Goal: Contribute content: Add original content to the website for others to see

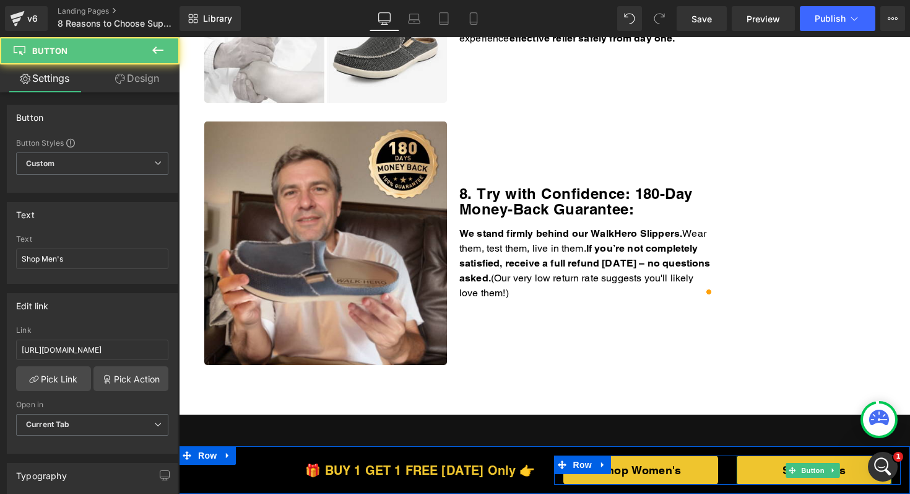
scroll to position [2055, 0]
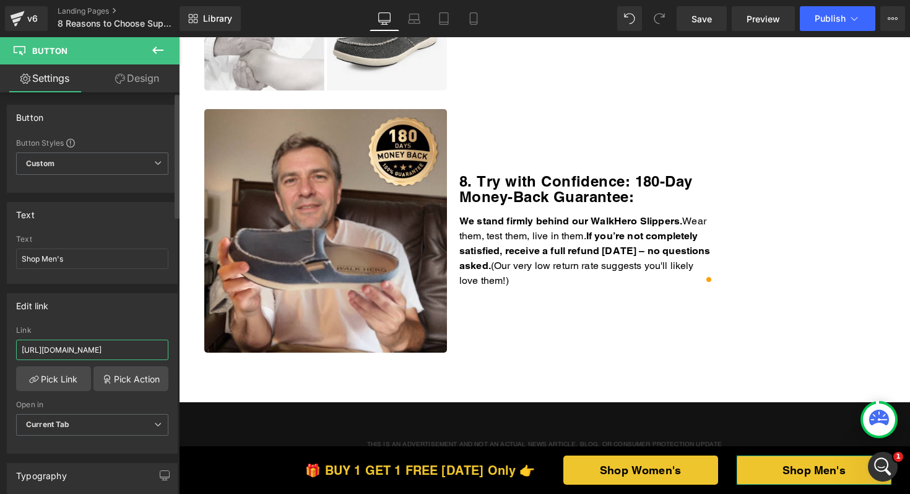
click at [98, 350] on input "https://thewalkhero.com/products/mens-arch-support-slippers-buy-1-get-1-free" at bounding box center [92, 349] width 152 height 20
paste input "walkhero.com/products/mens-arch-support-slippers-buy-1-get-1-free-1"
type input "https://walkhero.com/products/mens-arch-support-slippers-buy-1-get-1-free-1"
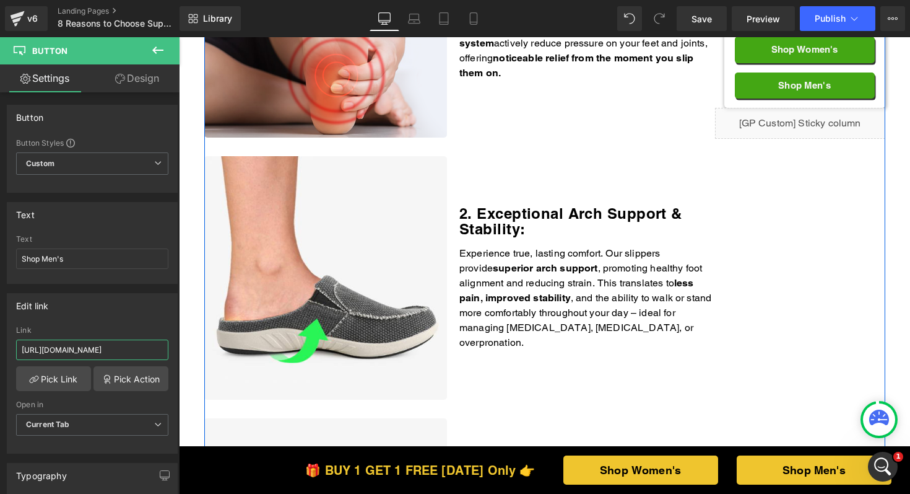
scroll to position [372, 0]
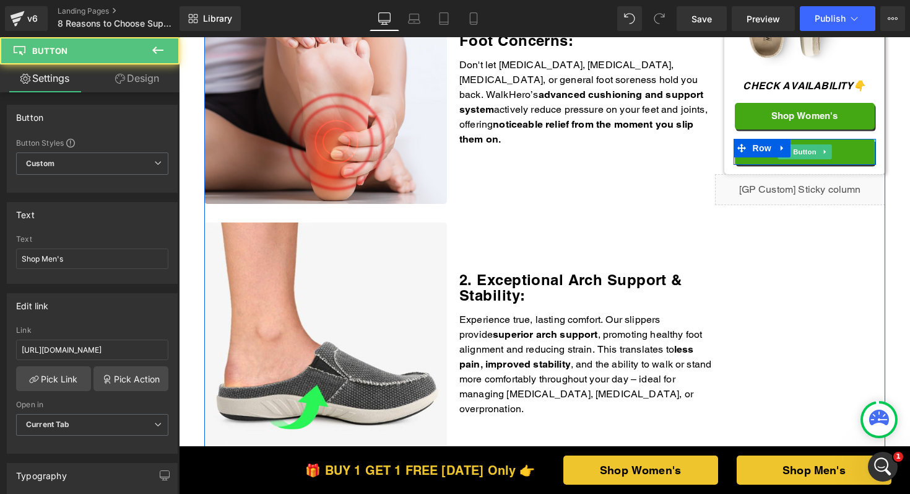
click at [802, 154] on div "Shop Men's Button" at bounding box center [805, 152] width 140 height 27
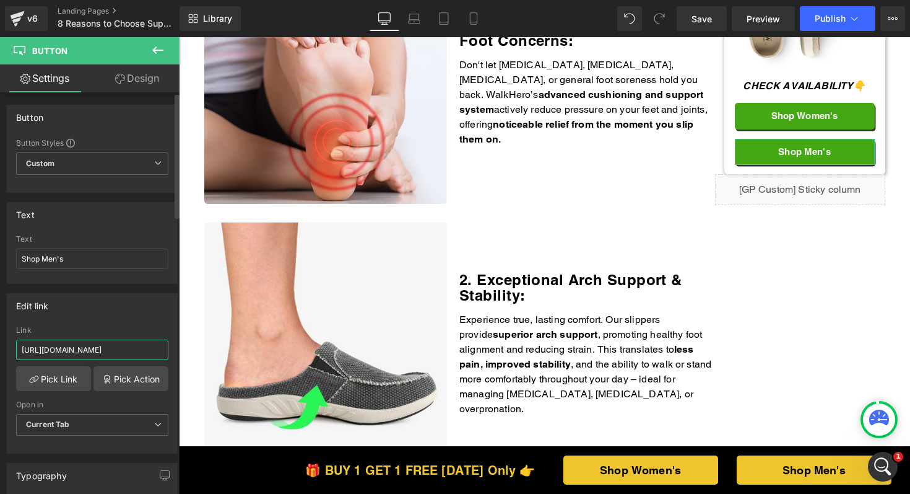
click at [120, 344] on input "https://thewalkhero.com/products/mens-arch-support-slippers-buy-1-get-1-free" at bounding box center [92, 349] width 152 height 20
paste input "walkhero.com/products/mens-arch-support-slippers-buy-1-get-1-free-1"
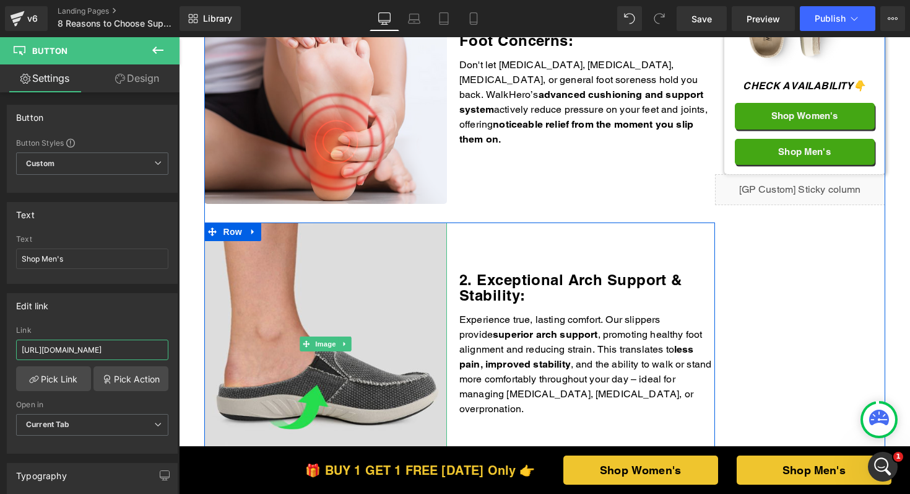
type input "https://walkhero.com/products/mens-arch-support-slippers-buy-1-get-1-free-1"
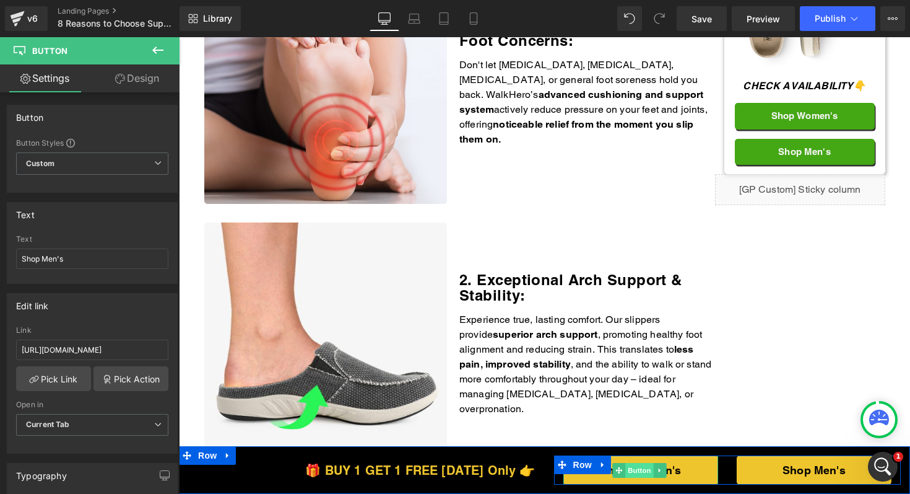
click at [630, 472] on span "Button" at bounding box center [639, 470] width 28 height 15
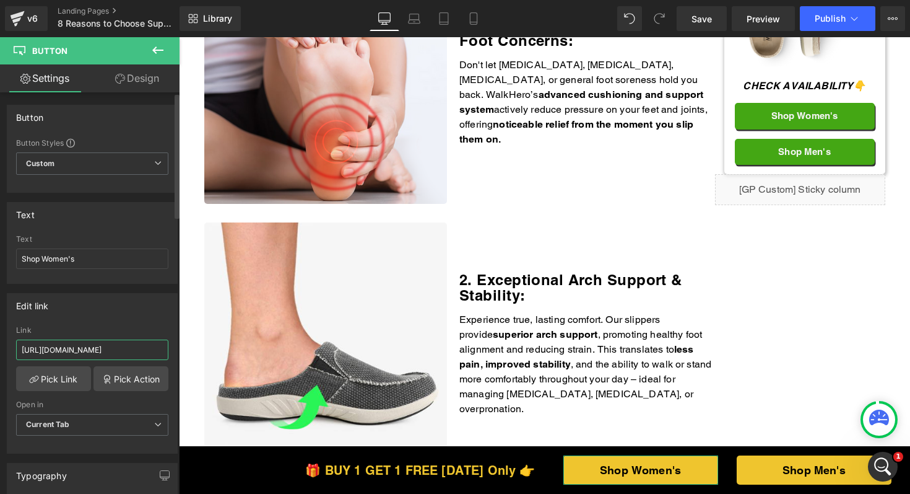
click at [92, 354] on input "https://thewalkhero.com/products/womens-arch-support-slippers-buy-1-get-1-free" at bounding box center [92, 349] width 152 height 20
paste input "text"
type input "https://walkhero.com/products/womens-arch-support-slippers-buy-1-get-1-free"
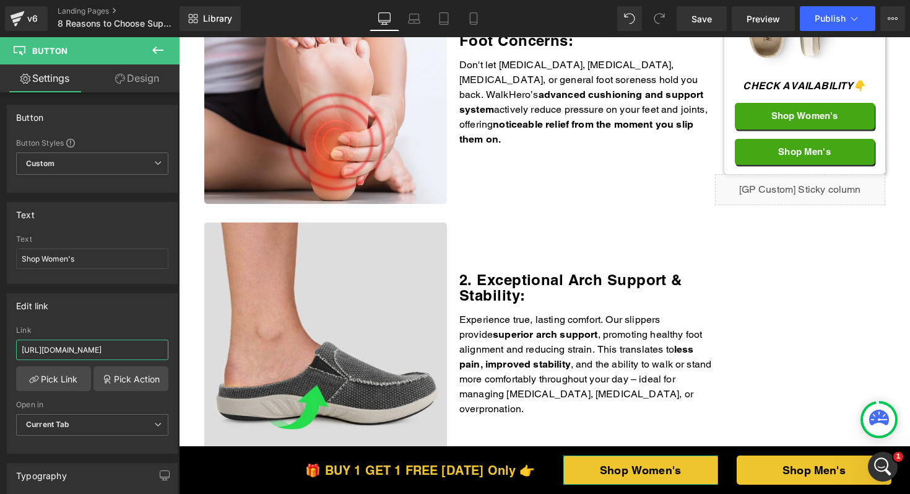
scroll to position [0, 146]
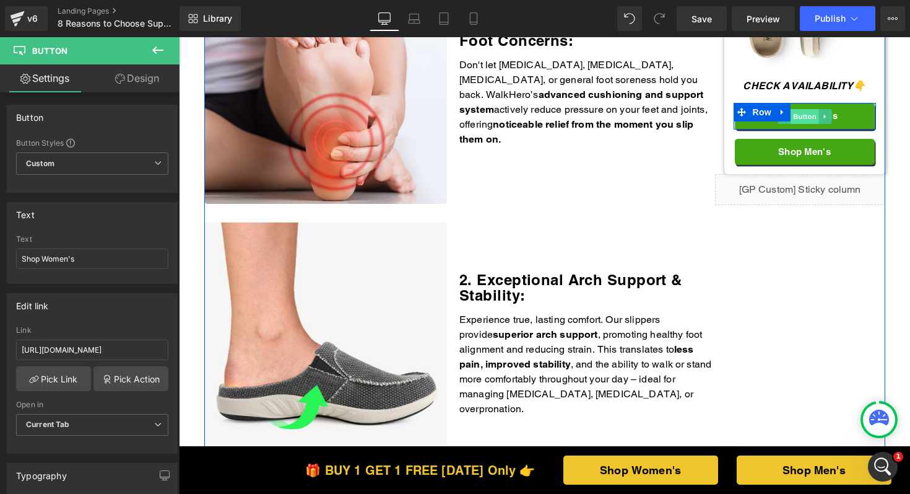
click at [798, 110] on span "Button" at bounding box center [805, 116] width 28 height 15
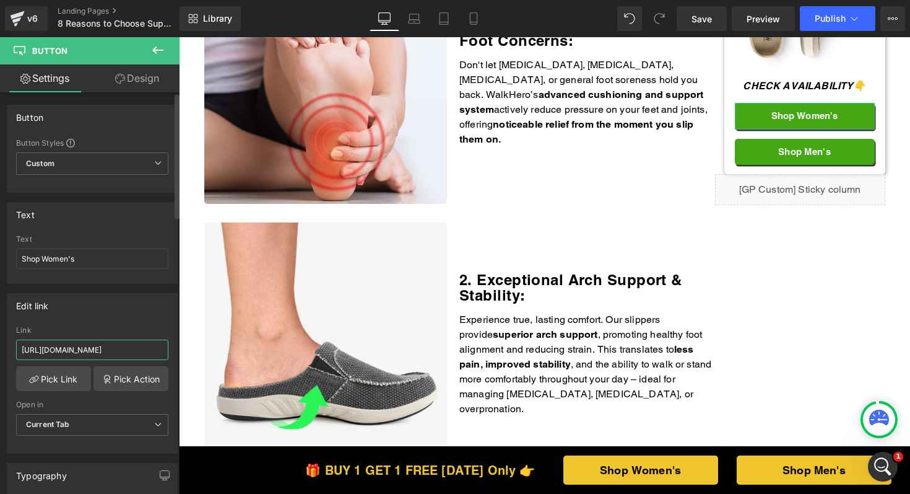
click at [104, 347] on input "https://thewalkhero.com/products/womens-arch-support-slippers-buy-1-get-1-free" at bounding box center [92, 349] width 152 height 20
paste input "text"
type input "https://walkhero.com/products/womens-arch-support-slippers-buy-1-get-1-free"
click at [825, 22] on span "Publish" at bounding box center [830, 19] width 31 height 10
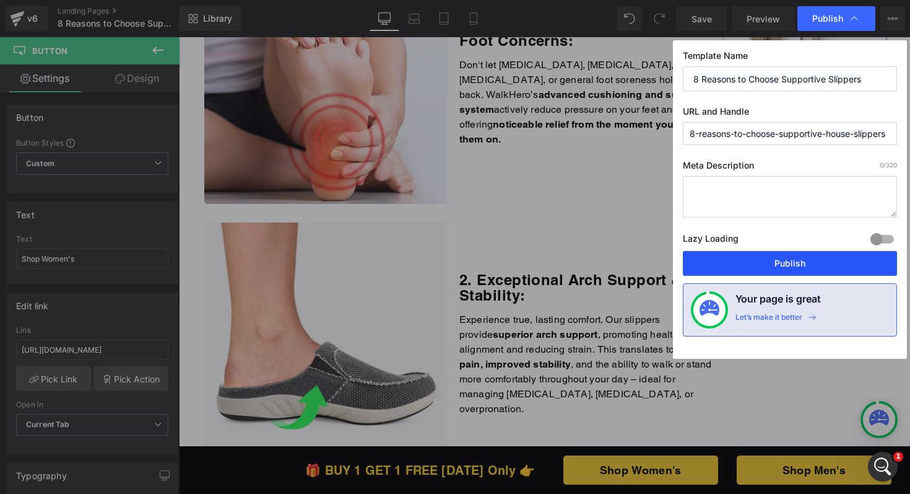
click at [773, 252] on button "Publish" at bounding box center [790, 263] width 214 height 25
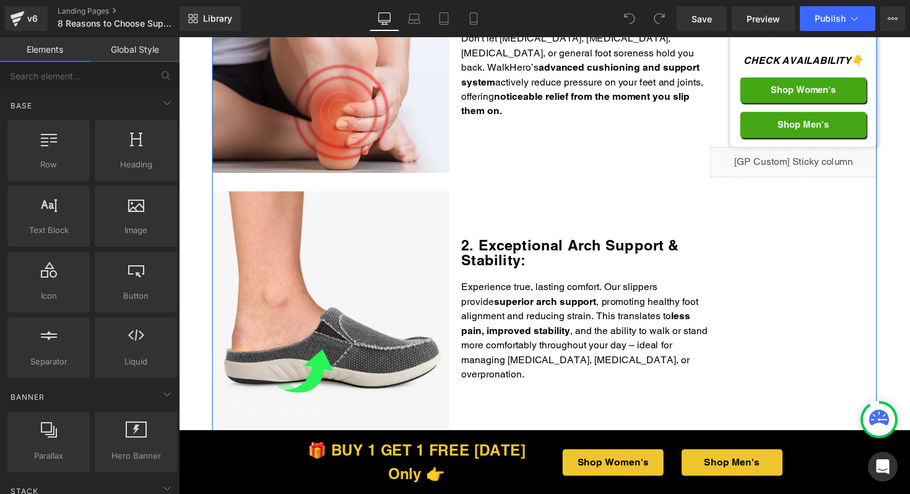
scroll to position [250, 0]
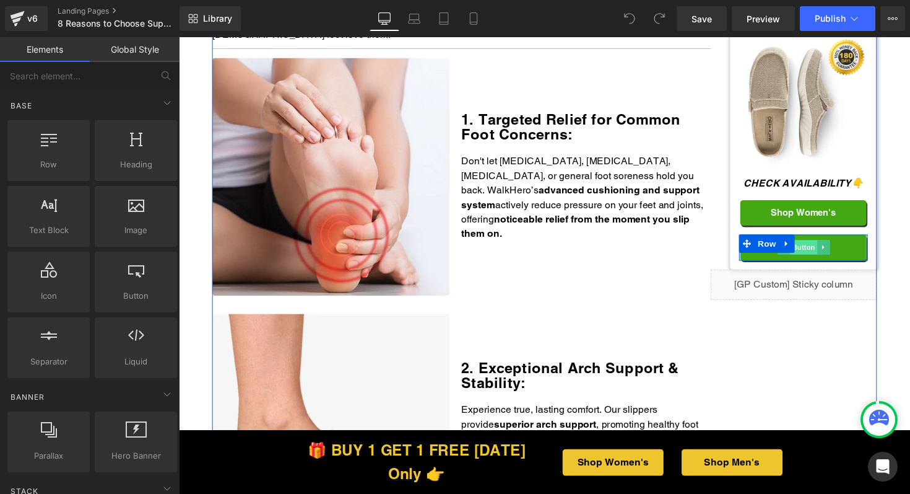
click at [821, 248] on span "Button" at bounding box center [819, 252] width 28 height 15
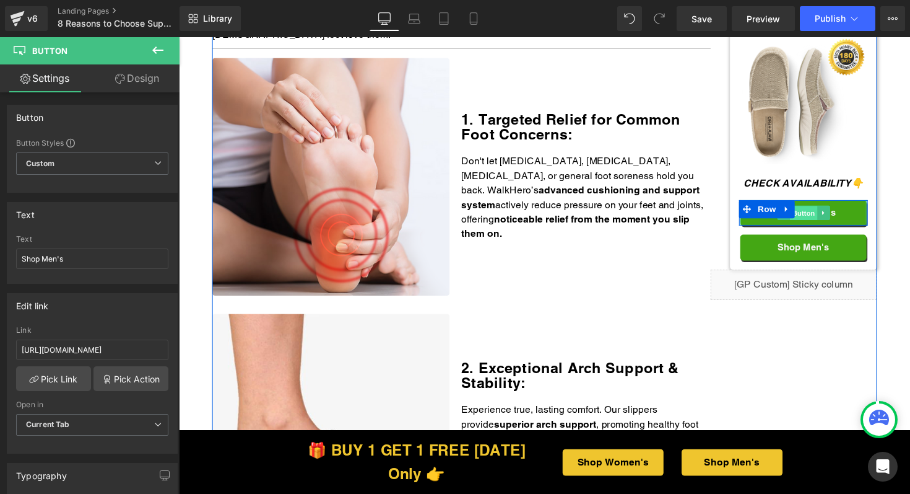
click at [816, 216] on span "Button" at bounding box center [819, 217] width 28 height 15
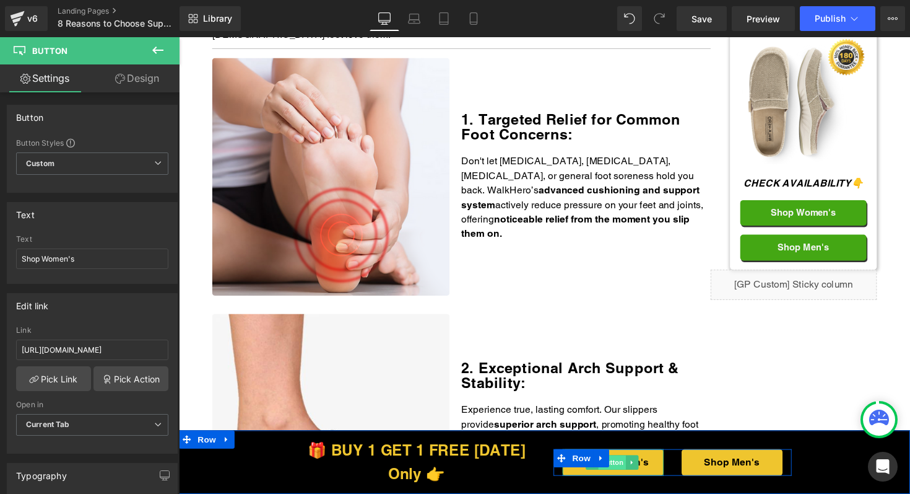
click at [622, 471] on span "Button" at bounding box center [623, 472] width 28 height 15
click at [744, 471] on span "Button" at bounding box center [745, 472] width 28 height 15
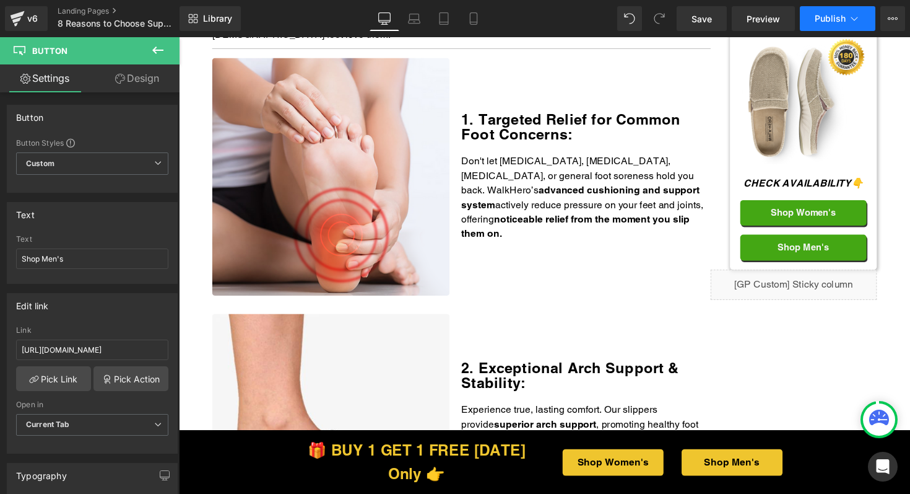
click at [835, 19] on span "Publish" at bounding box center [830, 19] width 31 height 10
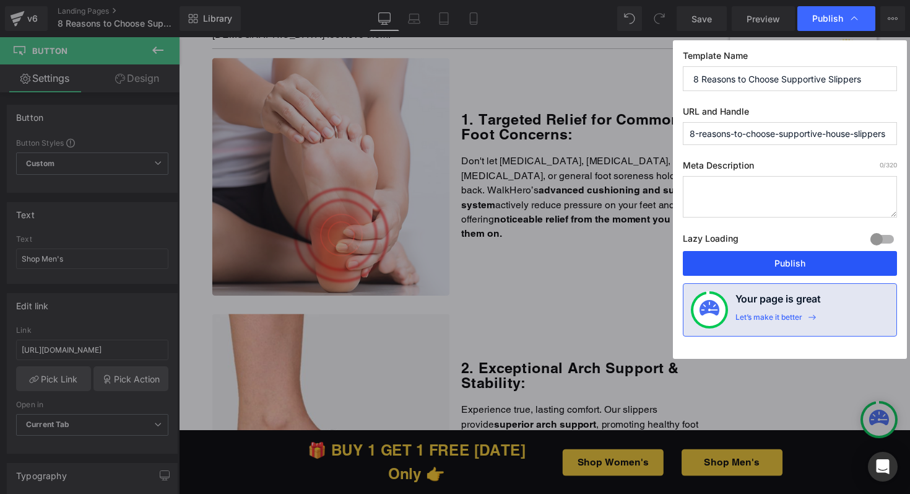
click at [787, 266] on button "Publish" at bounding box center [790, 263] width 214 height 25
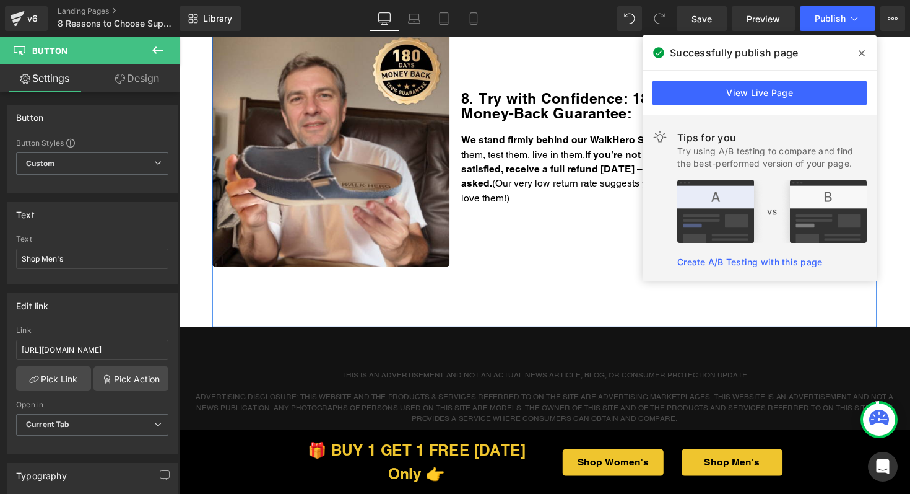
scroll to position [2116, 0]
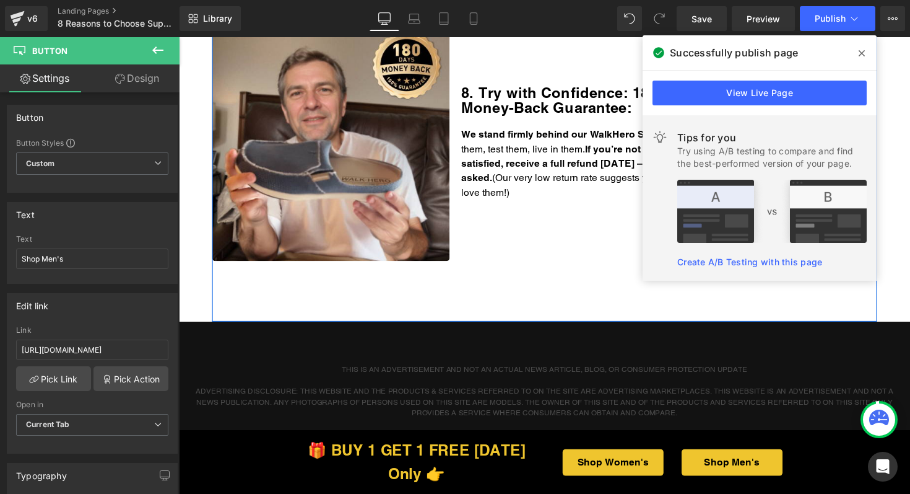
click at [578, 188] on div "We stand firmly behind our WalkHero Slippers. Wear them, test them, live in the…" at bounding box center [597, 166] width 256 height 74
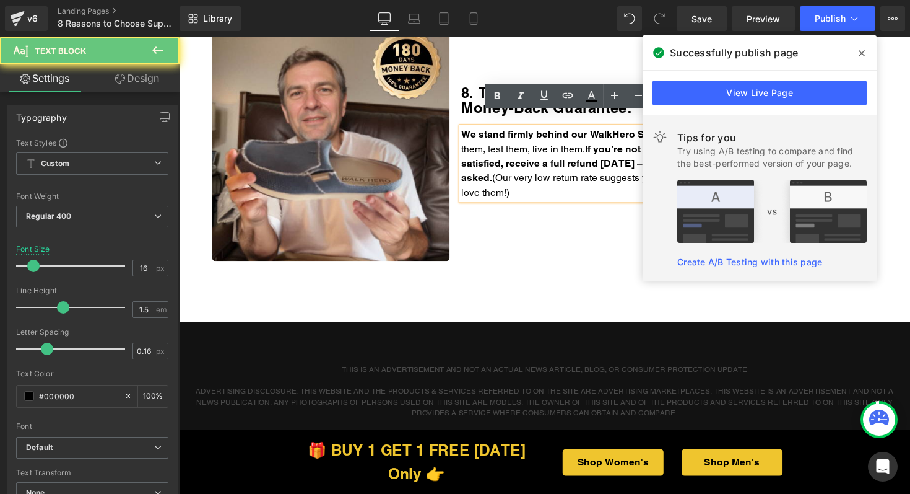
click at [583, 181] on p "We stand firmly behind our WalkHero Slippers. Wear them, test them, live in the…" at bounding box center [597, 166] width 256 height 74
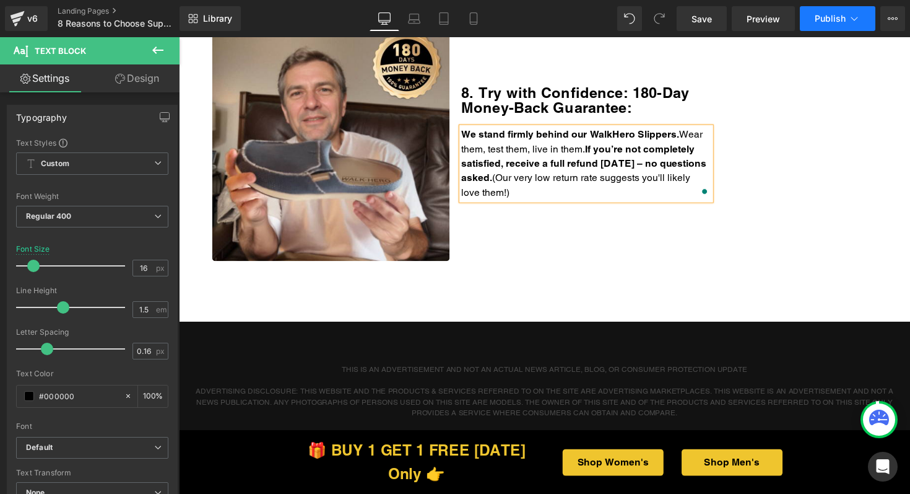
click at [845, 25] on button "Publish" at bounding box center [838, 18] width 76 height 25
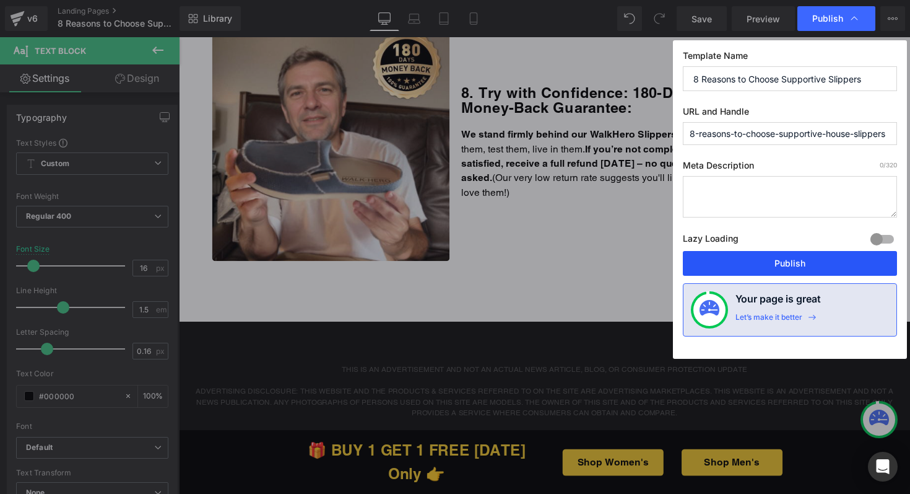
click at [760, 254] on button "Publish" at bounding box center [790, 263] width 214 height 25
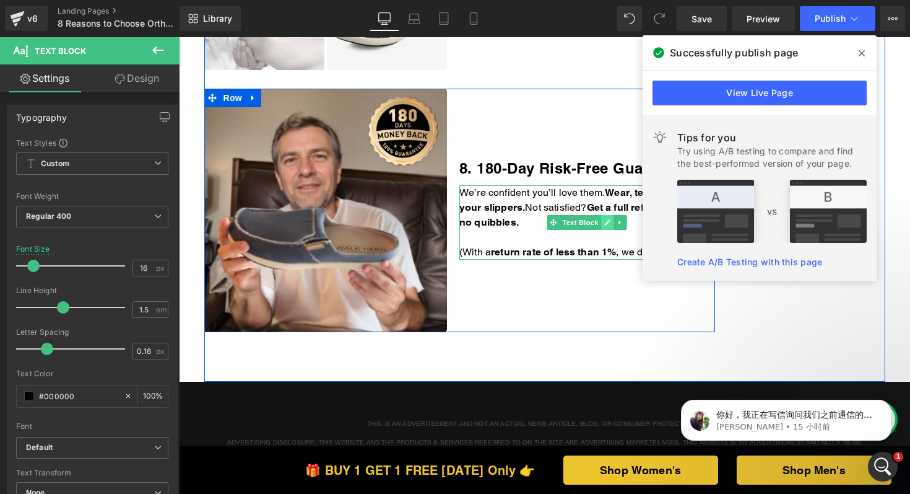
scroll to position [2089, 0]
click at [605, 220] on icon at bounding box center [608, 223] width 6 height 6
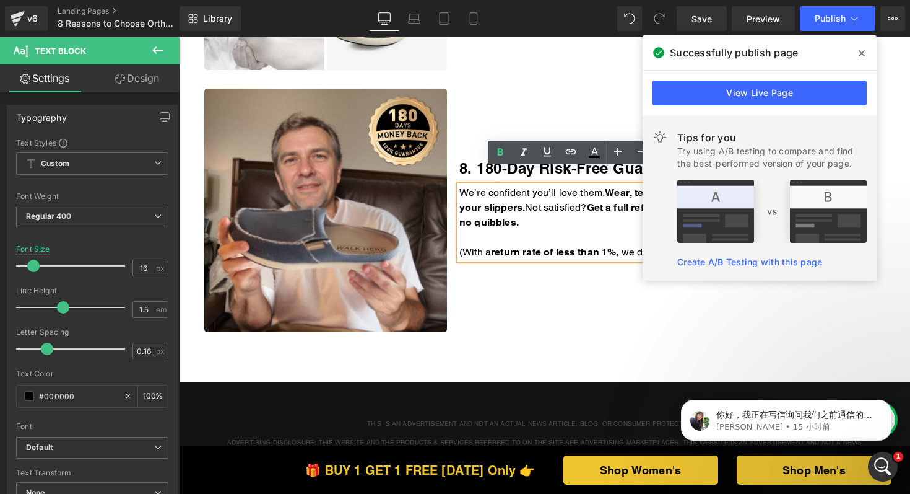
click at [598, 205] on p "We’re confident you’ll love them. Wear, test, and live in your slippers. Not sa…" at bounding box center [587, 207] width 256 height 45
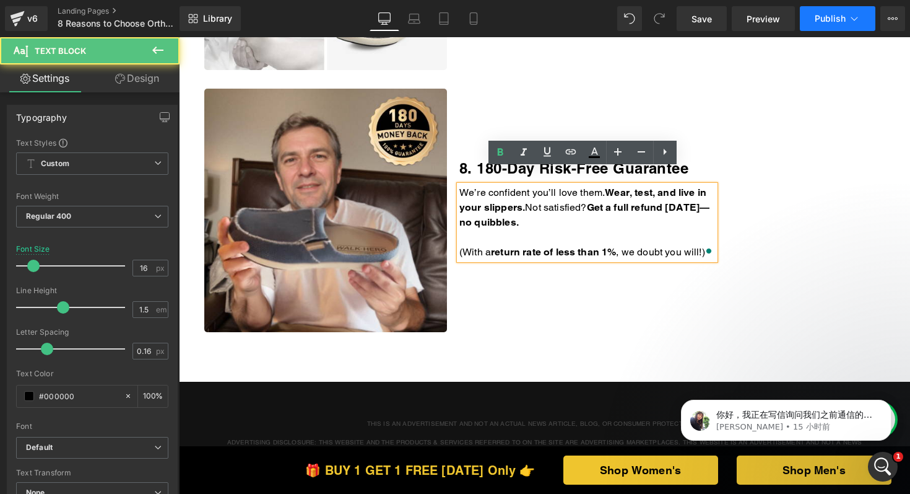
click at [821, 6] on button "Publish" at bounding box center [838, 18] width 76 height 25
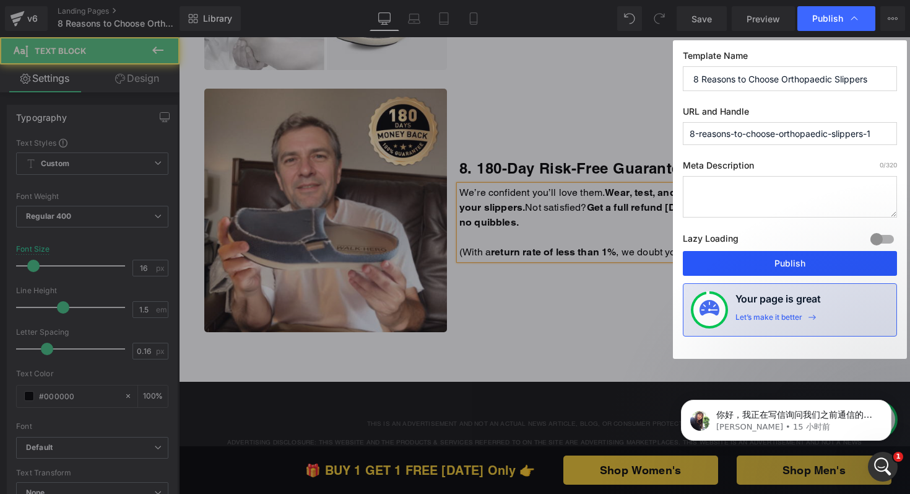
click at [733, 252] on button "Publish" at bounding box center [790, 263] width 214 height 25
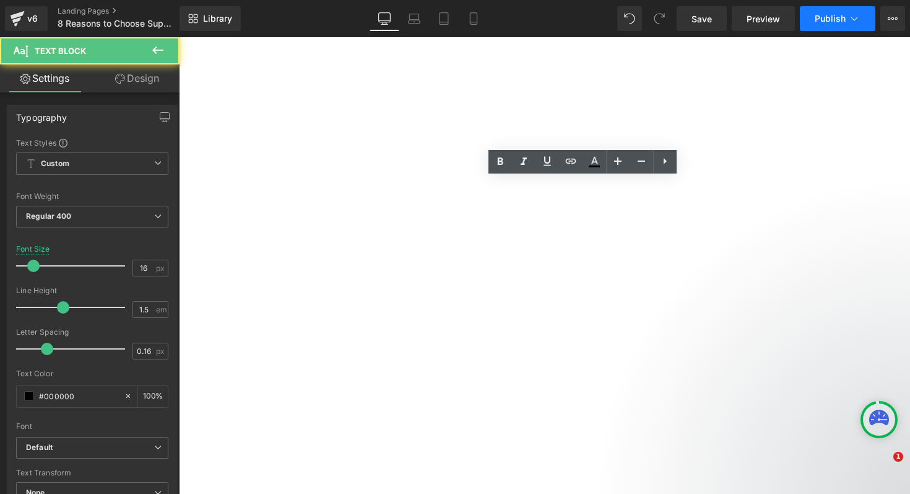
click at [806, 24] on button "Publish" at bounding box center [838, 18] width 76 height 25
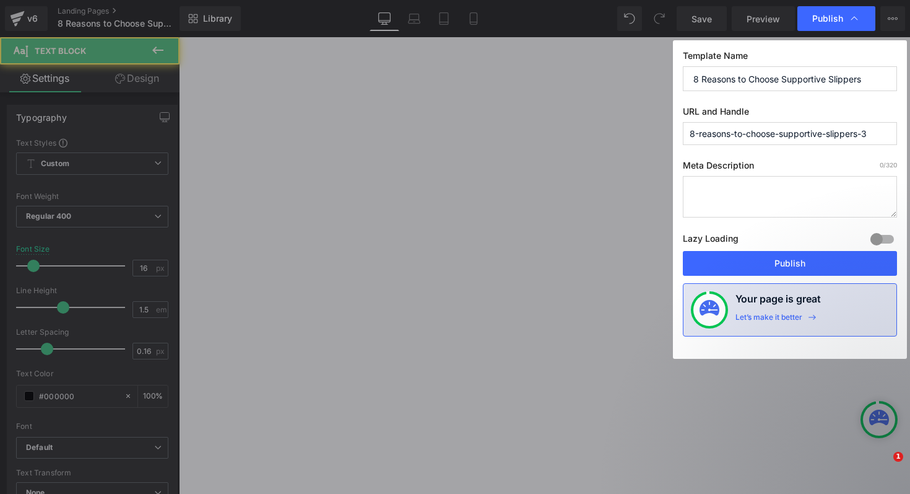
click at [749, 255] on button "Publish" at bounding box center [790, 263] width 214 height 25
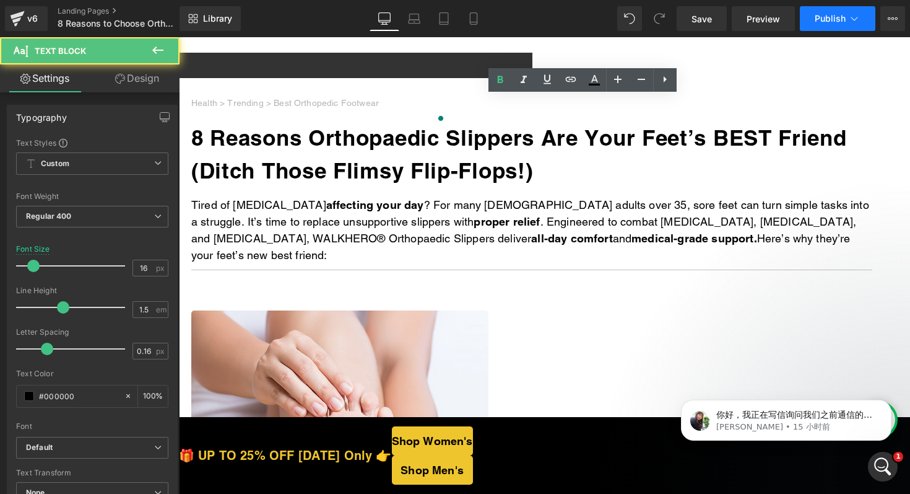
click at [832, 27] on button "Publish" at bounding box center [838, 18] width 76 height 25
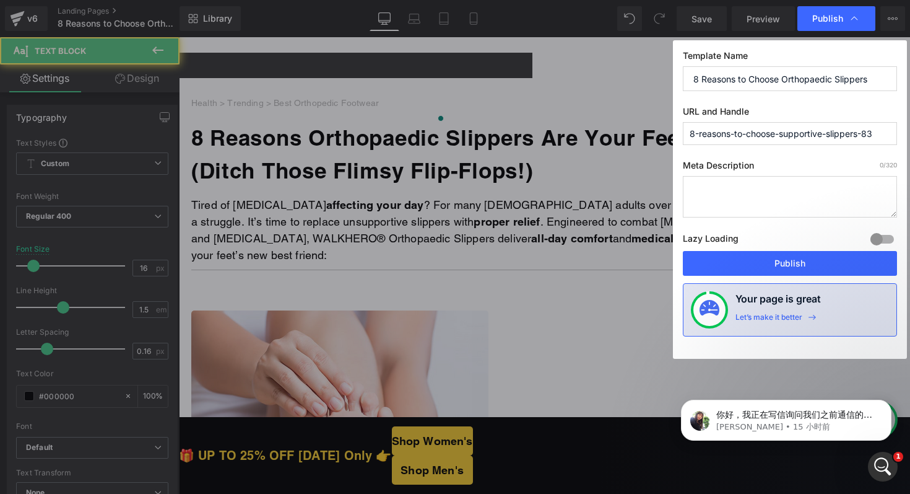
click at [774, 270] on button "Publish" at bounding box center [790, 263] width 214 height 25
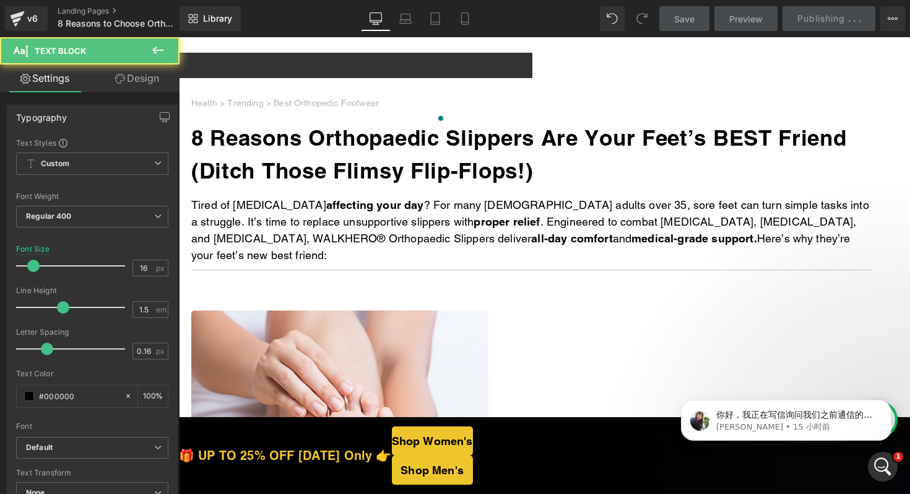
scroll to position [2228, 0]
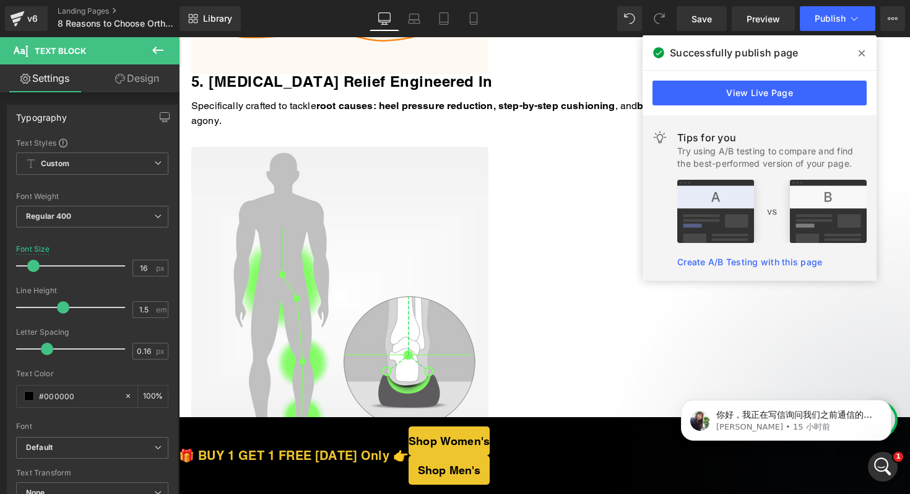
scroll to position [2053, 0]
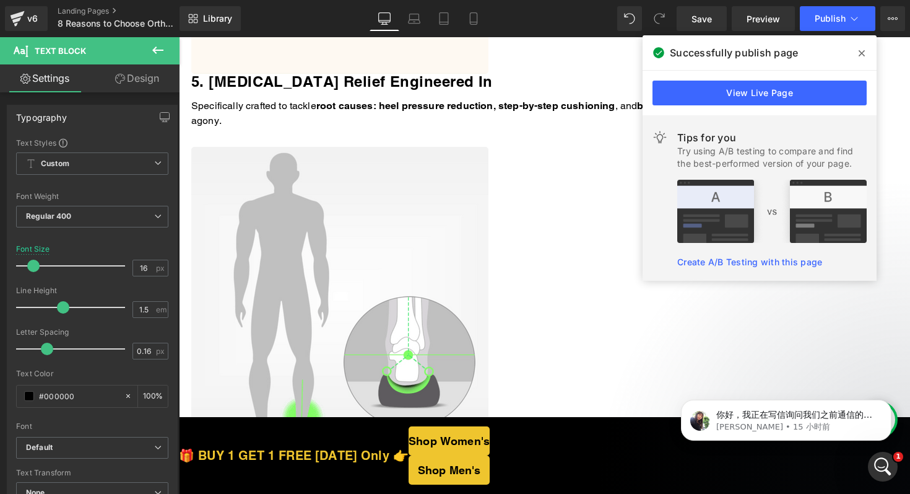
click at [179, 37] on link at bounding box center [179, 37] width 0 height 0
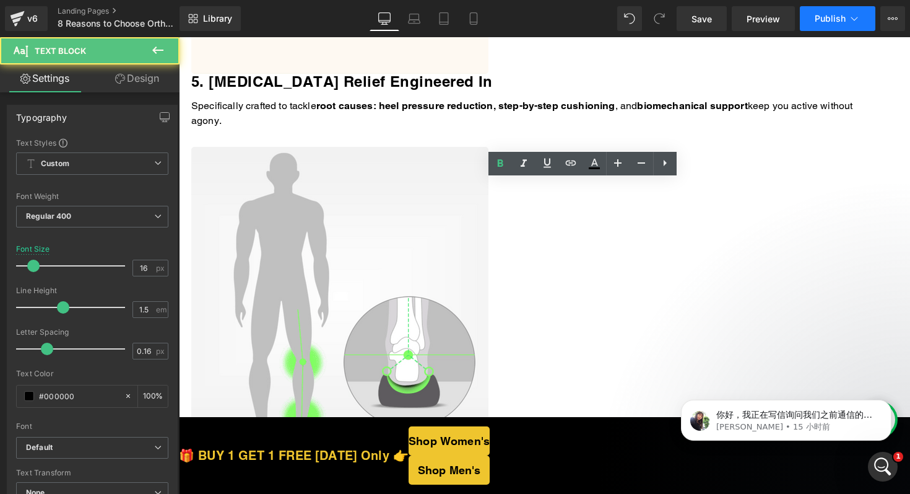
click at [827, 29] on button "Publish" at bounding box center [838, 18] width 76 height 25
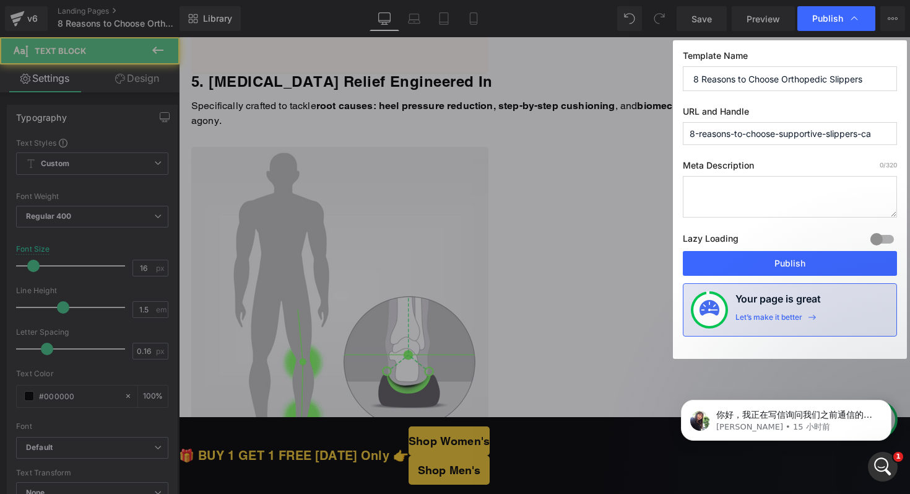
click at [744, 261] on button "Publish" at bounding box center [790, 263] width 214 height 25
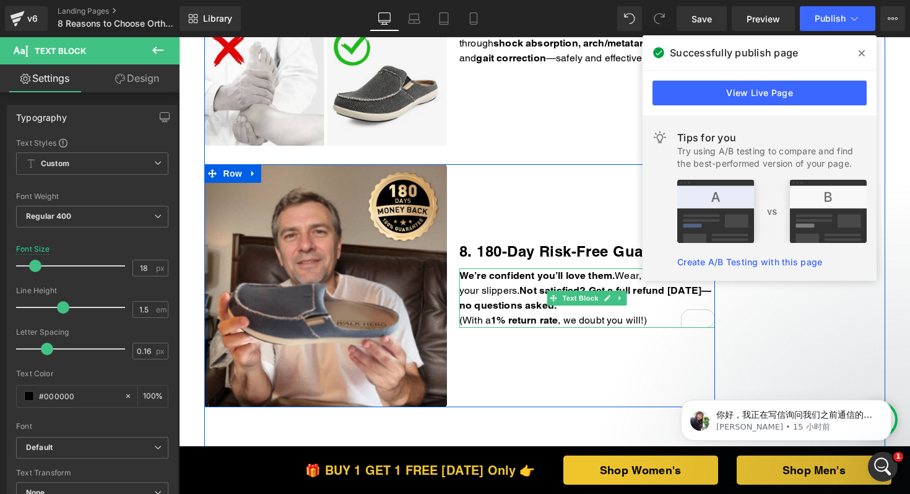
click at [631, 285] on p "We’re confident you’ll love them. Wear, test, and live in your slippers. Not sa…" at bounding box center [587, 290] width 256 height 45
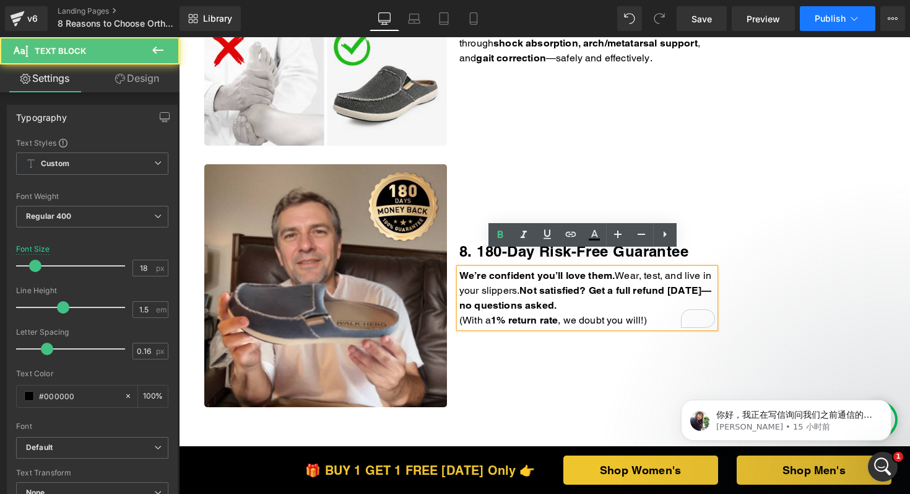
click at [813, 29] on button "Publish" at bounding box center [838, 18] width 76 height 25
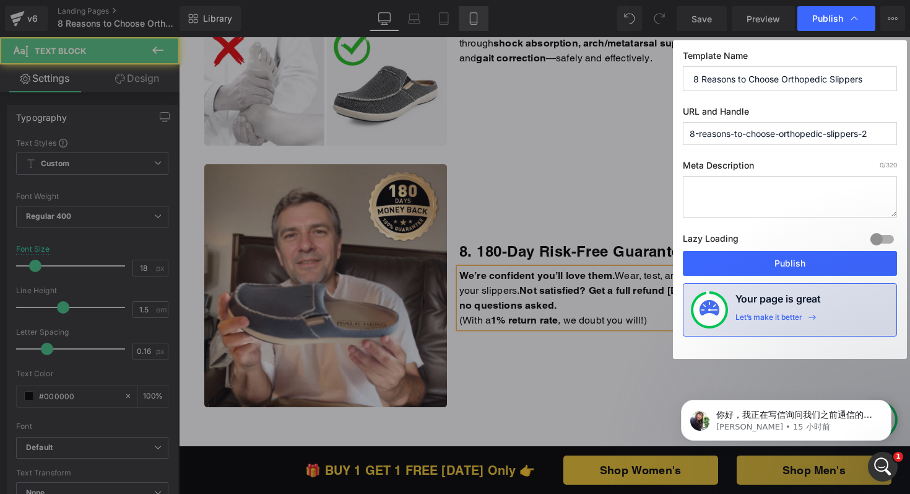
drag, startPoint x: 755, startPoint y: 263, endPoint x: 460, endPoint y: 15, distance: 385.5
click at [755, 263] on button "Publish" at bounding box center [790, 263] width 214 height 25
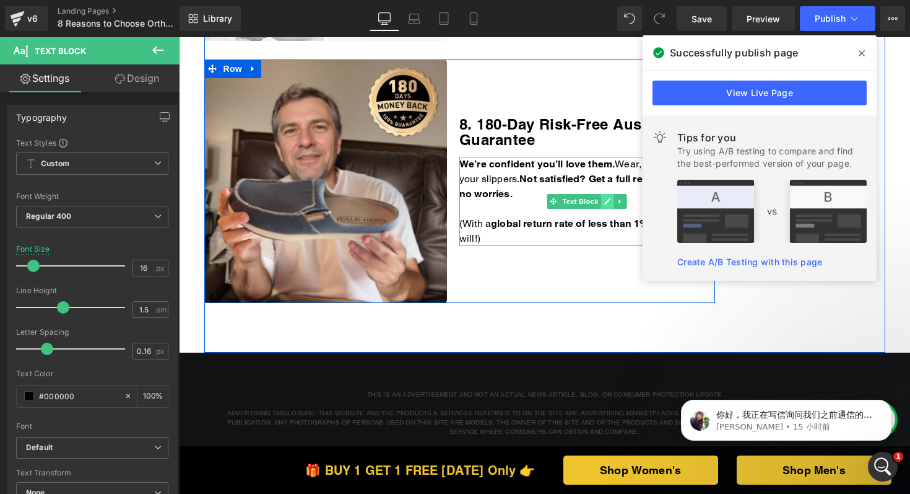
scroll to position [2118, 0]
click at [601, 194] on link at bounding box center [607, 201] width 13 height 15
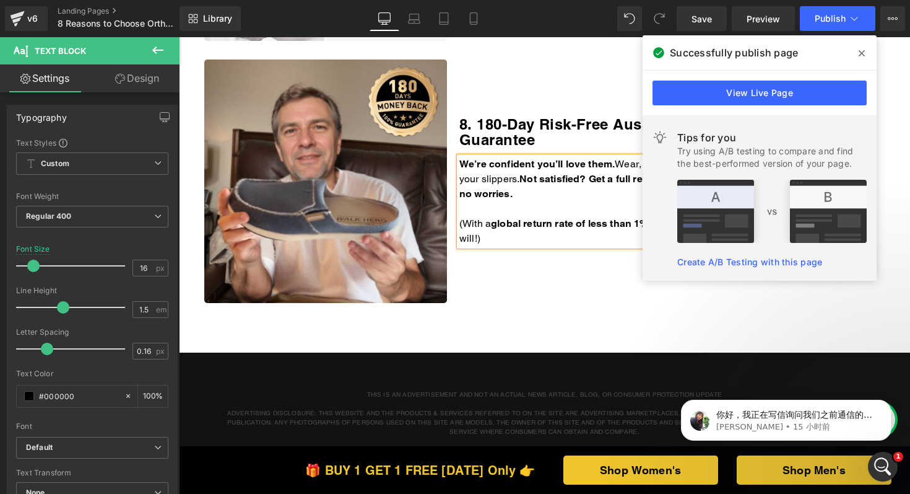
click at [603, 179] on p "We’re confident you’ll love them. Wear, test, and live in your slippers. Not sa…" at bounding box center [587, 179] width 256 height 45
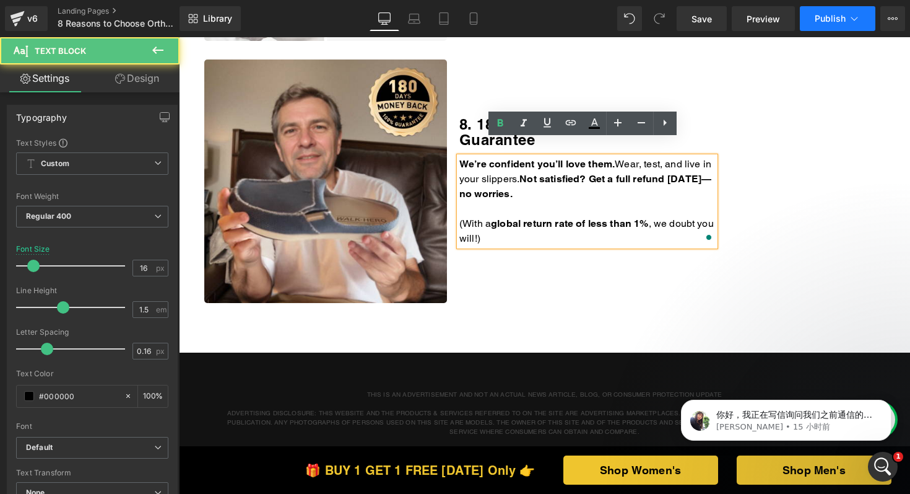
click at [827, 20] on span "Publish" at bounding box center [830, 19] width 31 height 10
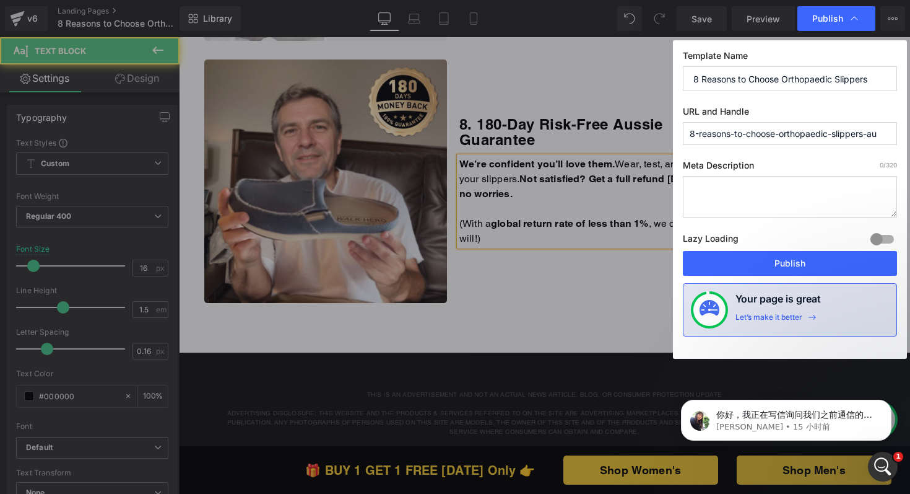
click at [764, 263] on button "Publish" at bounding box center [790, 263] width 214 height 25
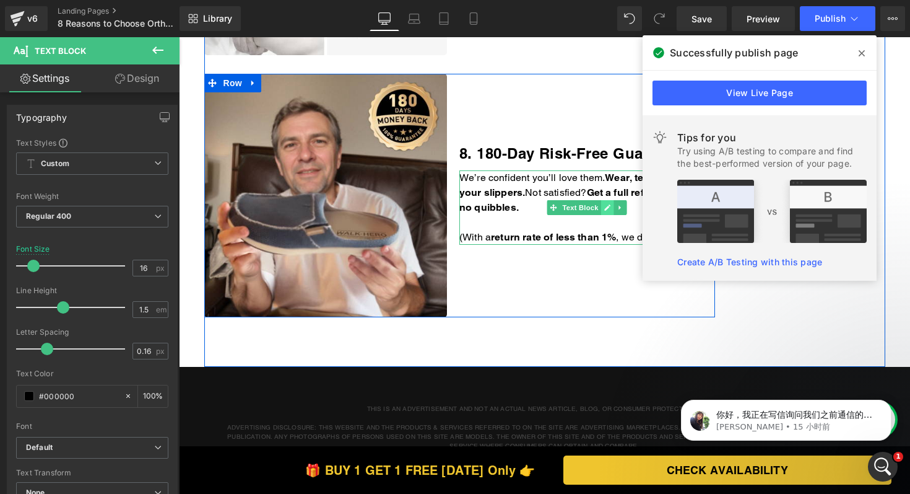
click at [605, 205] on icon at bounding box center [608, 208] width 6 height 6
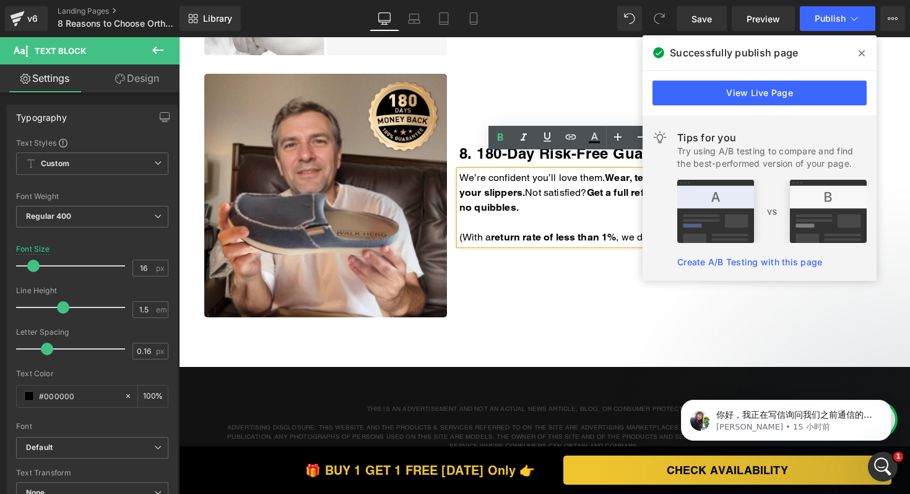
click at [616, 195] on p "We’re confident you’ll love them. Wear, test, and live in your slippers. Not sa…" at bounding box center [587, 192] width 256 height 45
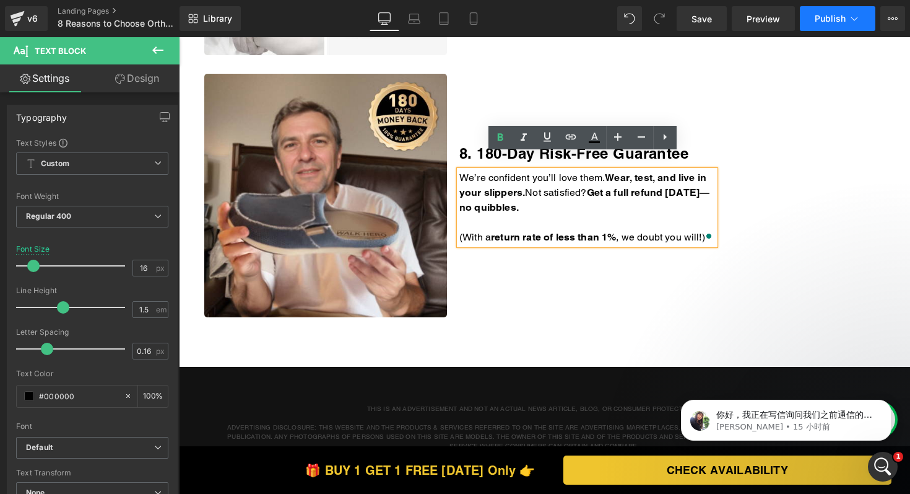
click at [821, 27] on button "Publish" at bounding box center [838, 18] width 76 height 25
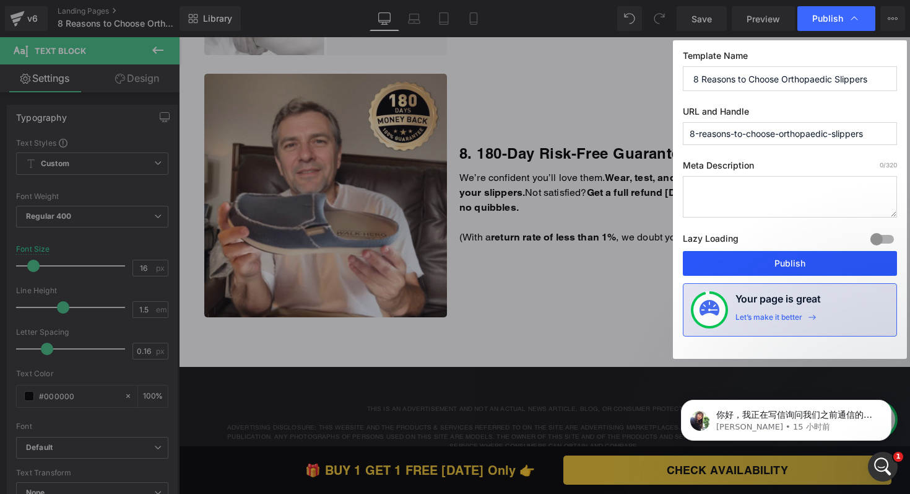
click at [752, 259] on button "Publish" at bounding box center [790, 263] width 214 height 25
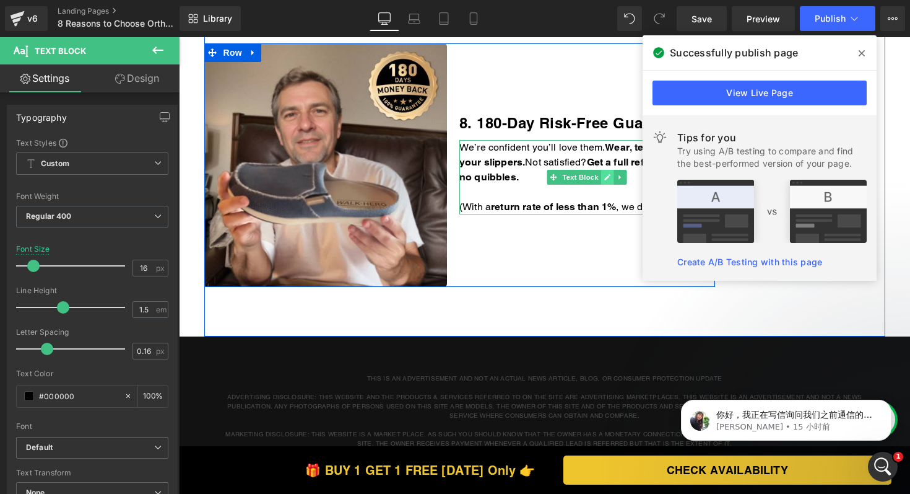
click at [604, 173] on icon at bounding box center [607, 176] width 7 height 7
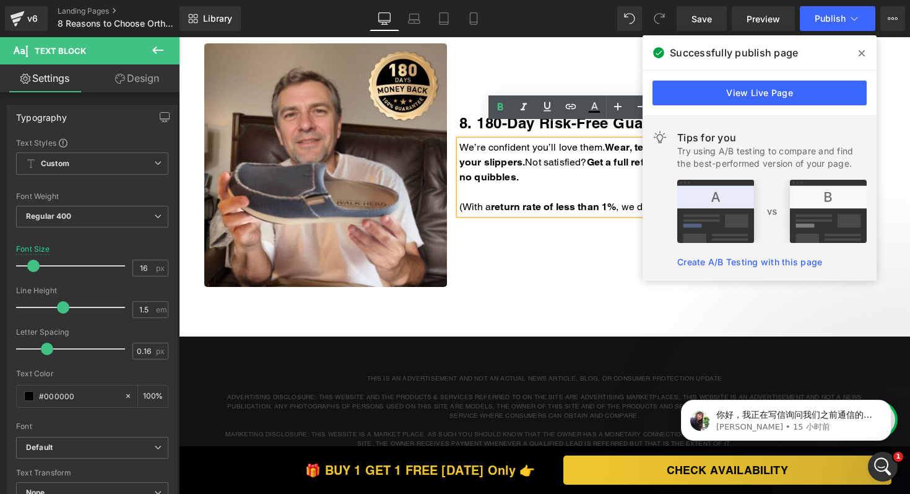
click at [606, 163] on p "We’re confident you’ll love them. Wear, test, and live in your slippers. Not sa…" at bounding box center [587, 162] width 256 height 45
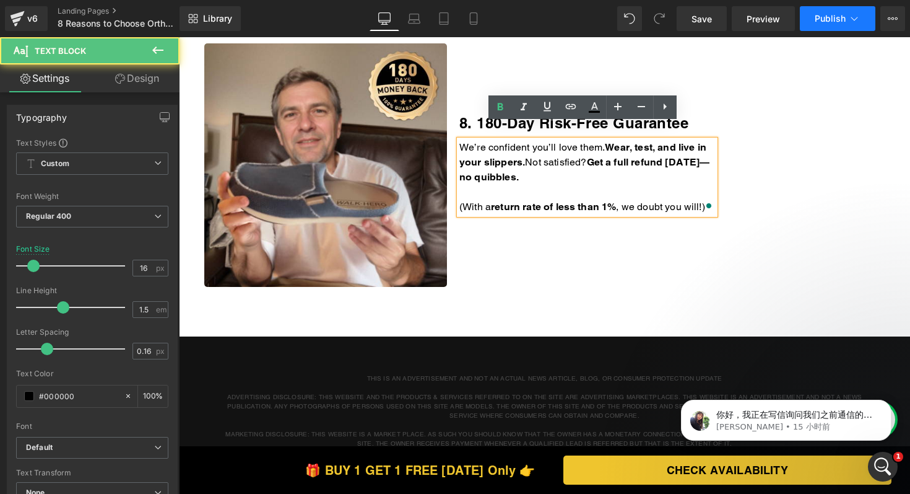
click at [843, 18] on span "Publish" at bounding box center [830, 19] width 31 height 10
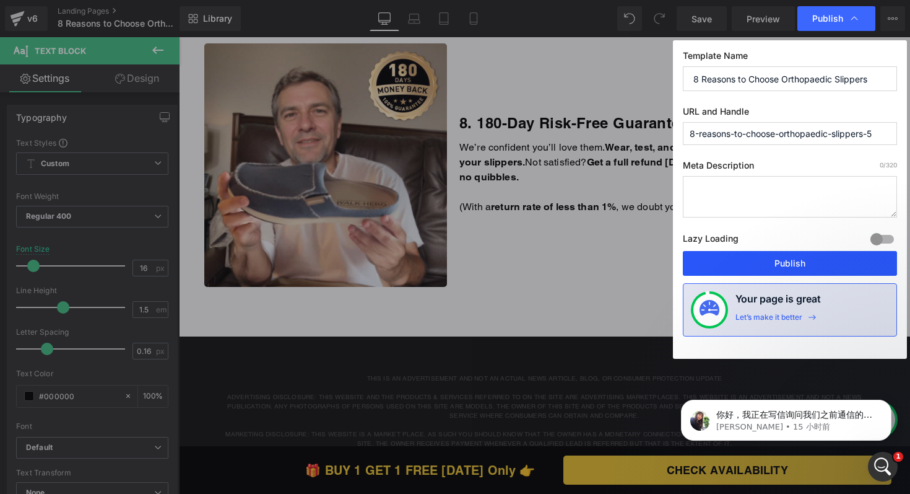
click at [759, 258] on button "Publish" at bounding box center [790, 263] width 214 height 25
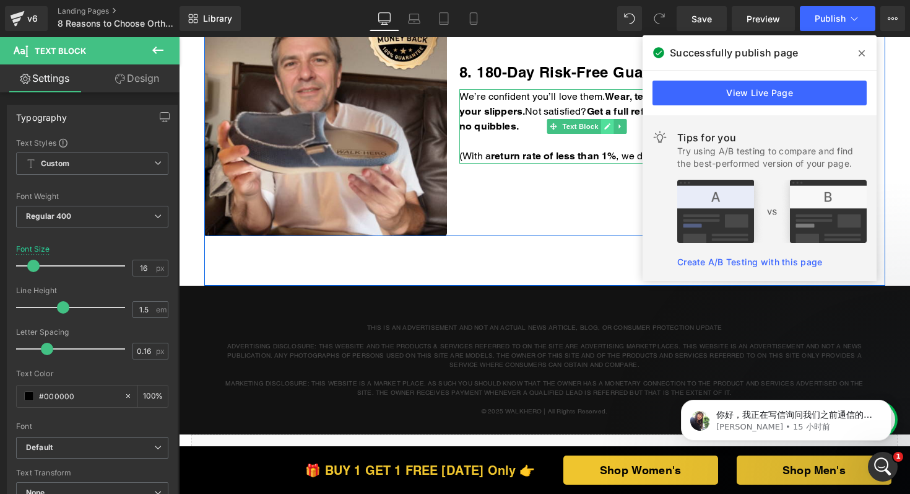
click at [605, 124] on icon at bounding box center [608, 127] width 6 height 6
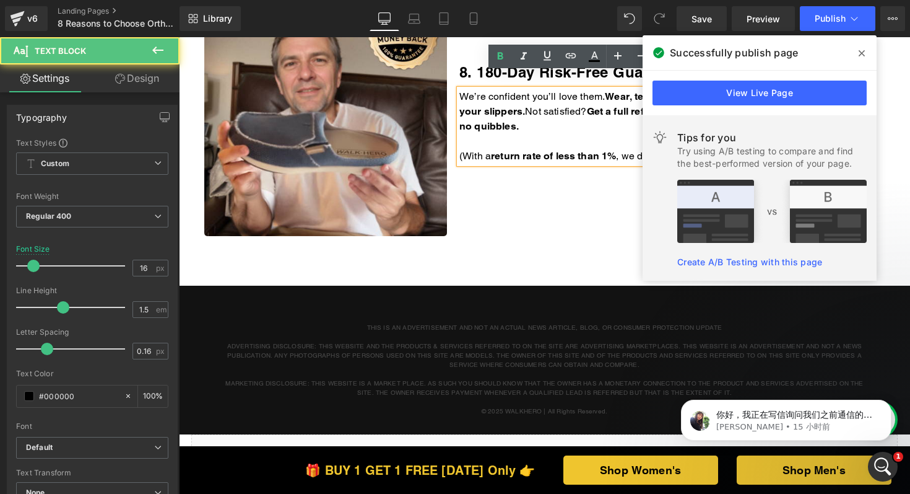
click at [594, 109] on p "We’re confident you’ll love them. Wear, test, and live in your slippers. Not sa…" at bounding box center [587, 111] width 256 height 45
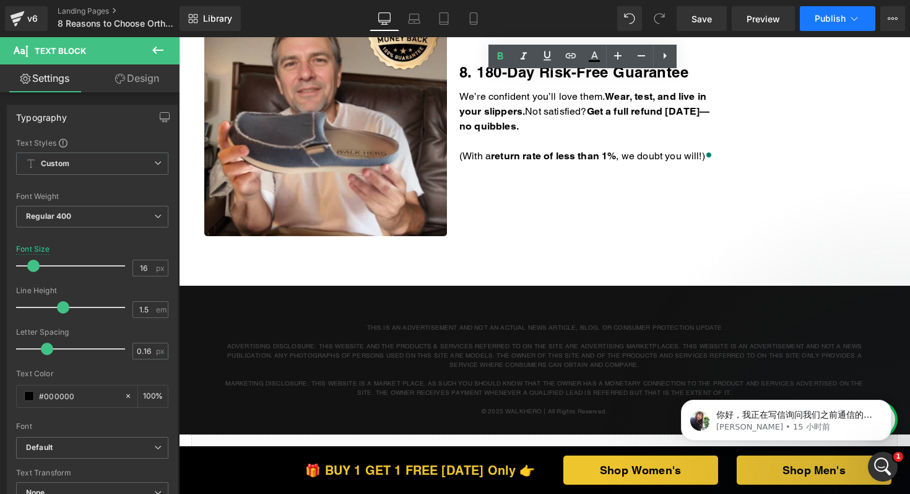
click at [845, 14] on span "Publish" at bounding box center [830, 19] width 31 height 10
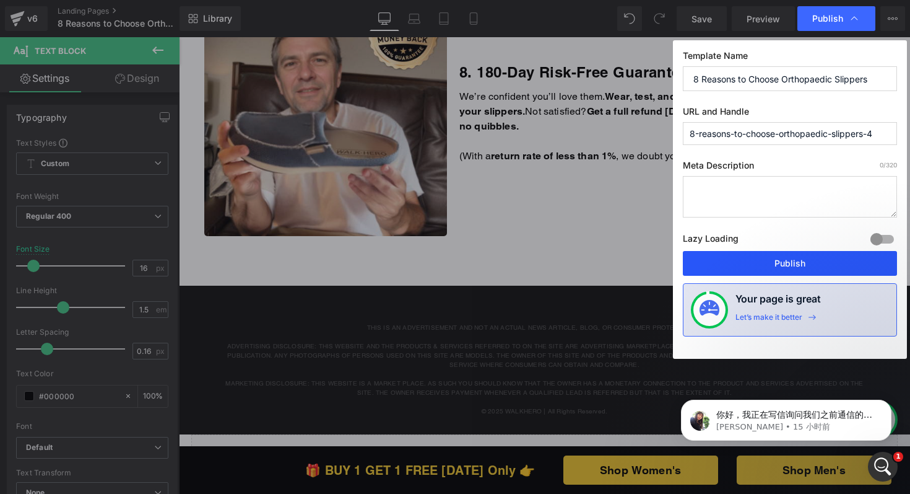
drag, startPoint x: 757, startPoint y: 256, endPoint x: 571, endPoint y: 197, distance: 195.6
click at [757, 256] on button "Publish" at bounding box center [790, 263] width 214 height 25
